Goal: Find specific page/section: Find specific page/section

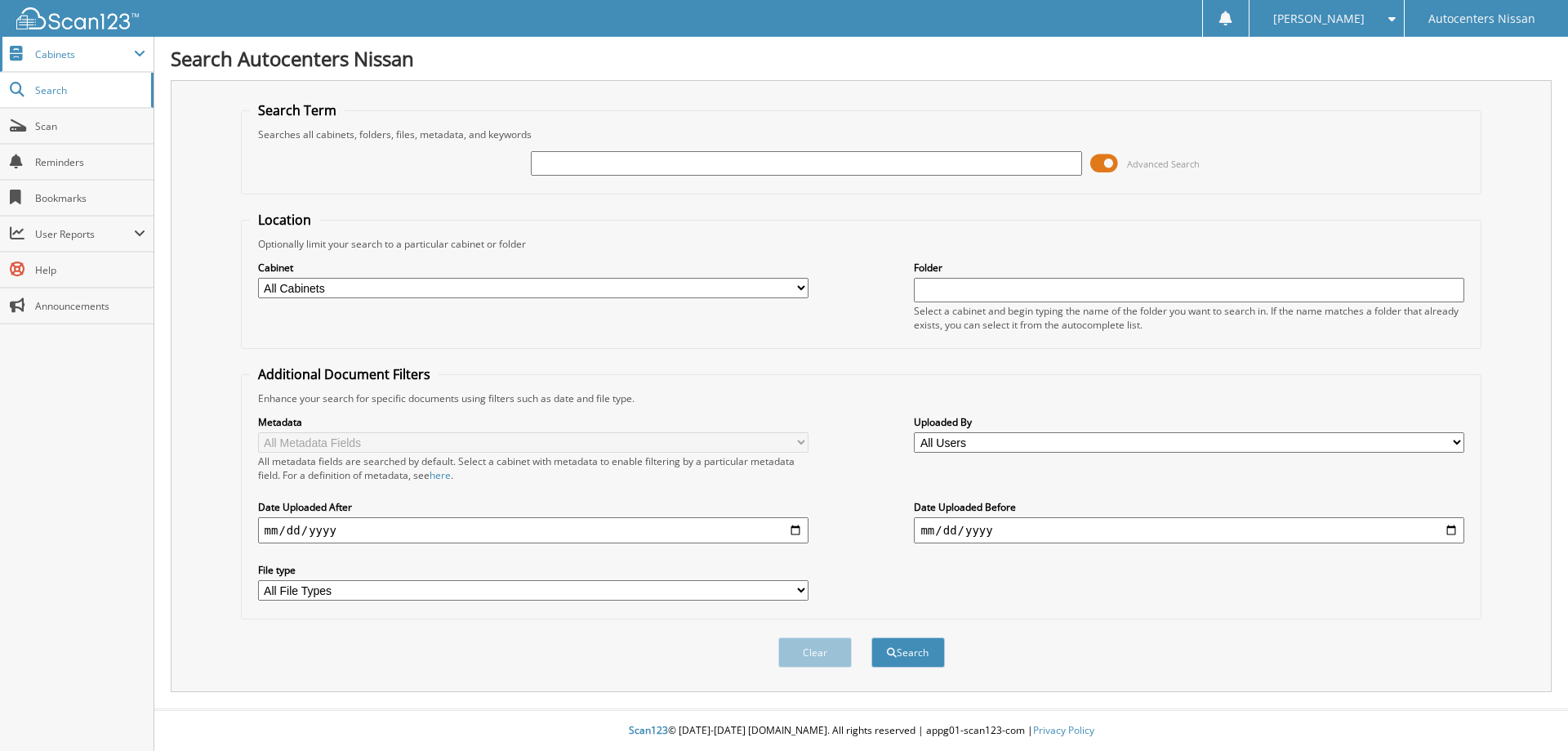
click at [54, 43] on span "Cabinets" at bounding box center [76, 55] width 154 height 35
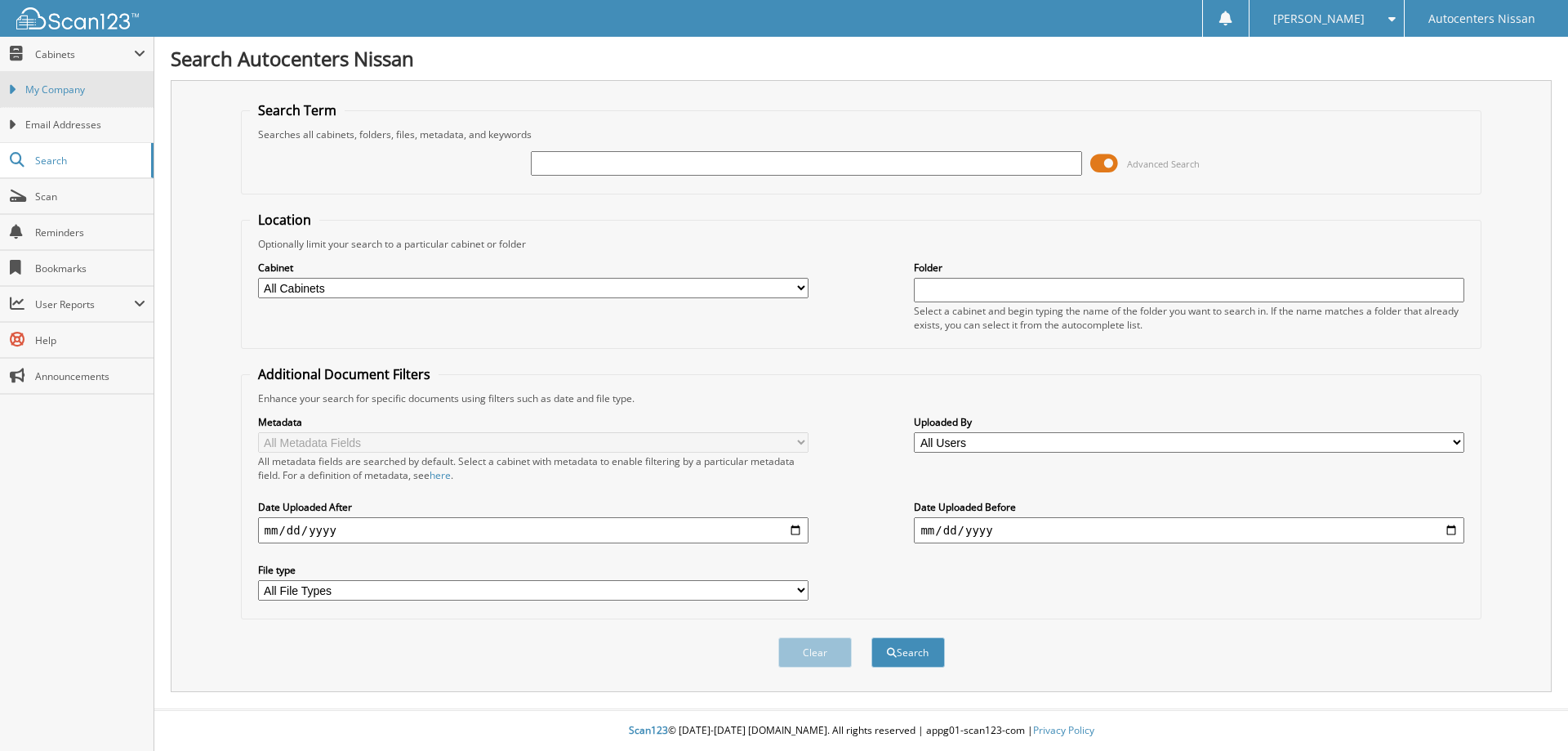
click at [60, 83] on span "My Company" at bounding box center [85, 90] width 120 height 15
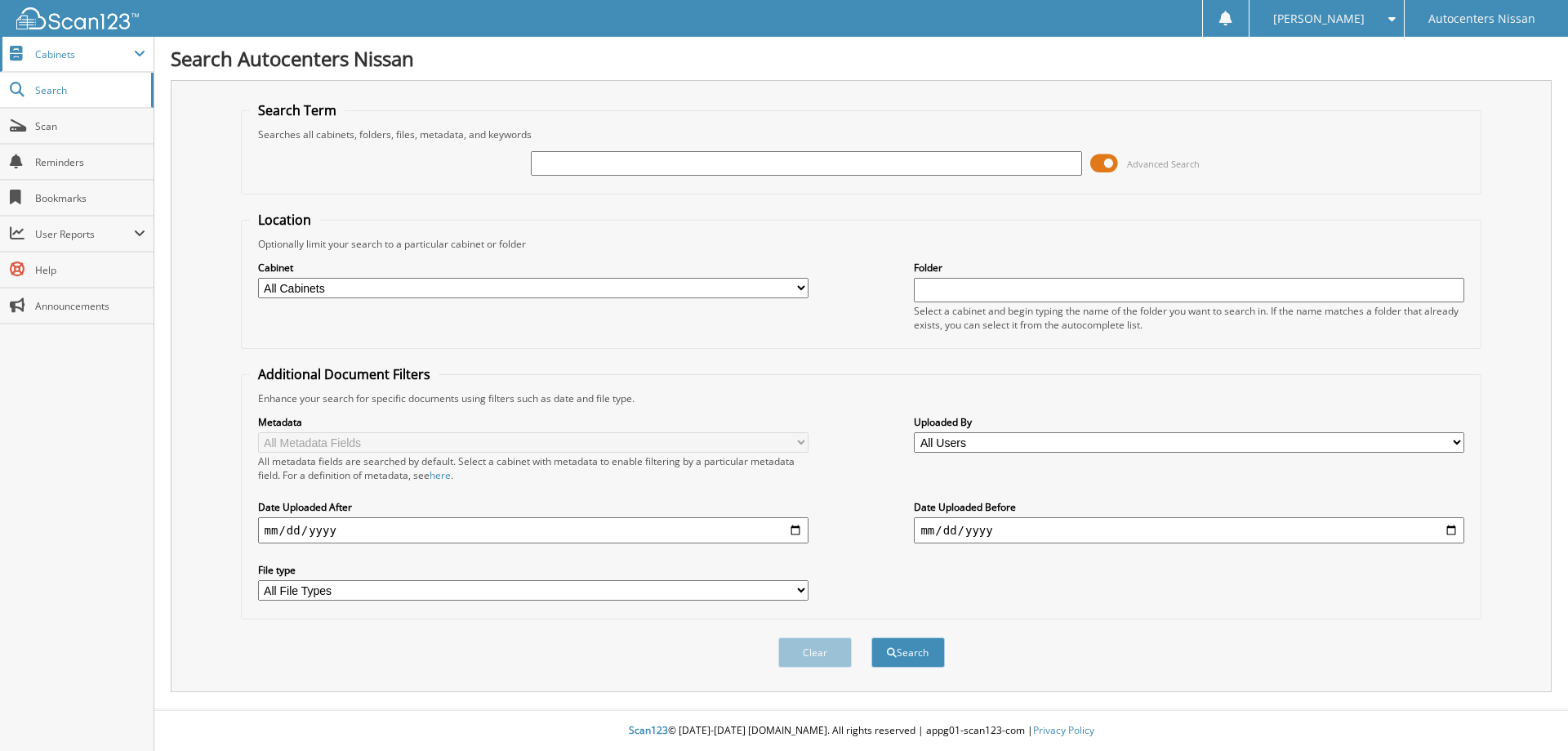
click at [67, 65] on span "Cabinets" at bounding box center [76, 55] width 154 height 35
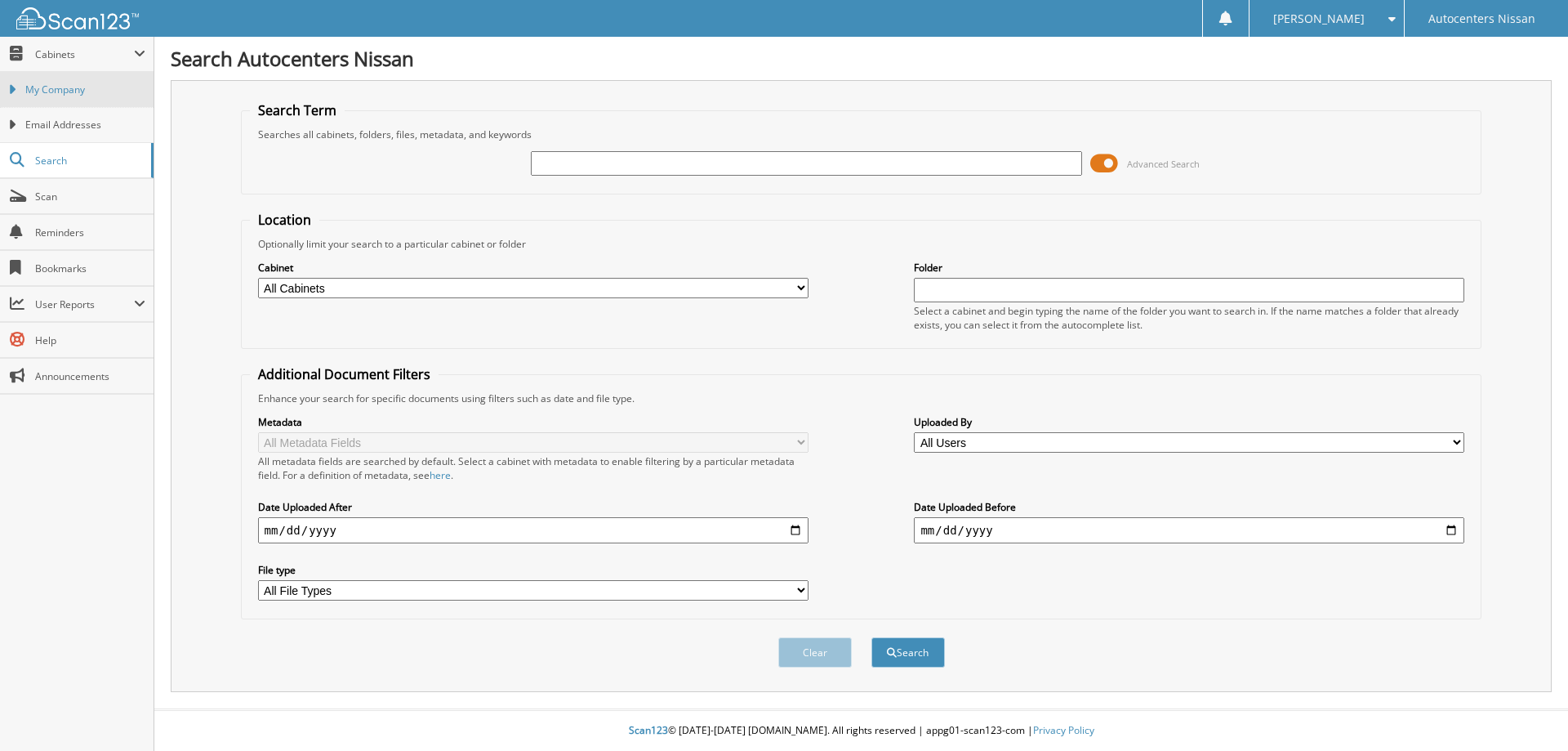
click at [66, 84] on span "My Company" at bounding box center [85, 90] width 120 height 15
